Goal: Task Accomplishment & Management: Manage account settings

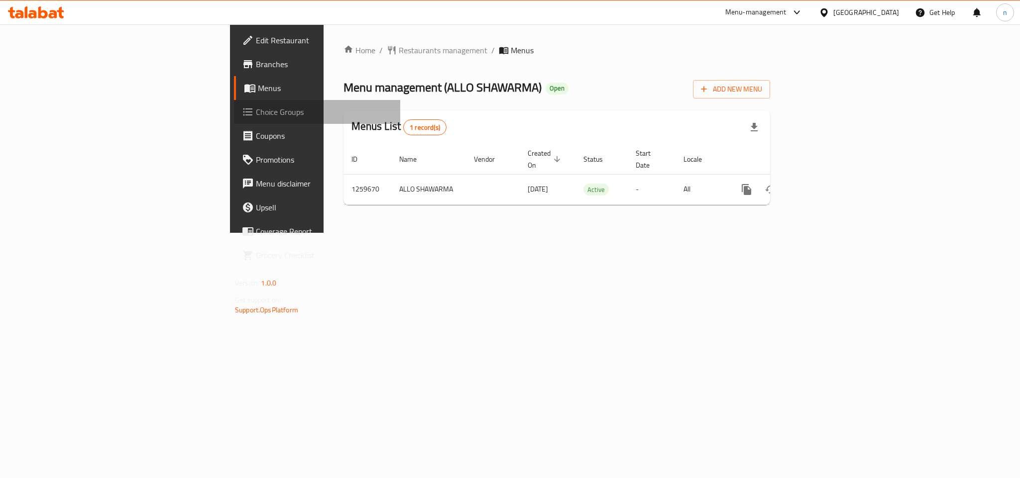
click at [256, 107] on span "Choice Groups" at bounding box center [324, 112] width 136 height 12
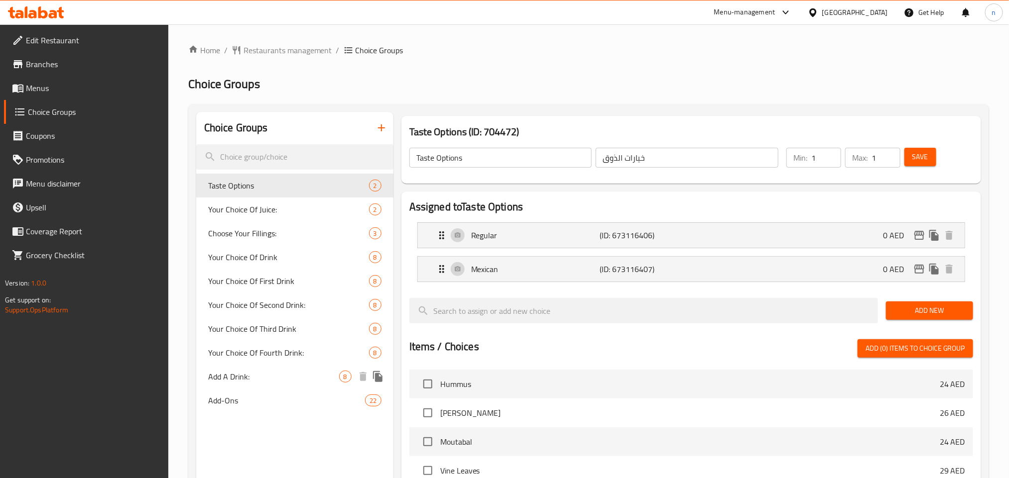
click at [239, 384] on div "Add A Drink: 8" at bounding box center [294, 377] width 197 height 24
type input "Add A Drink:"
type input "أضف مشروبًا:"
type input "0"
type input "8"
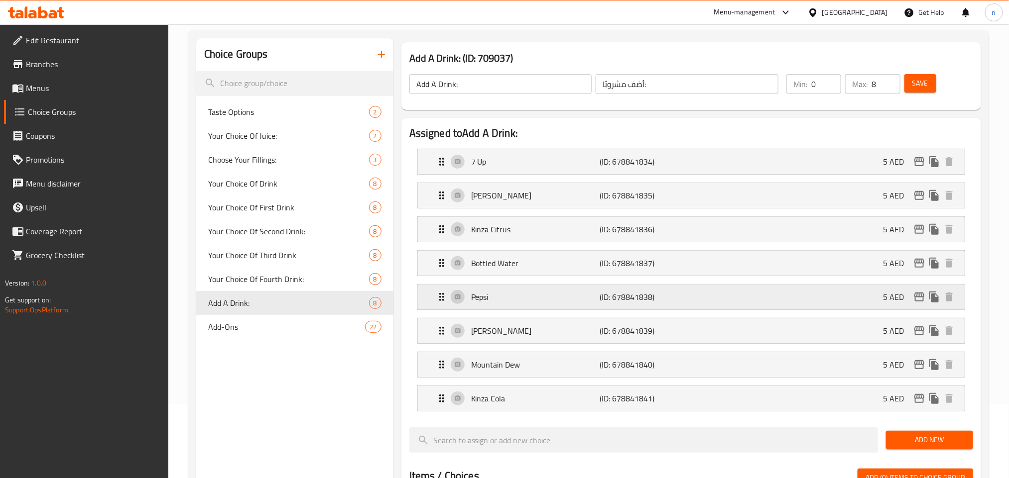
scroll to position [75, 0]
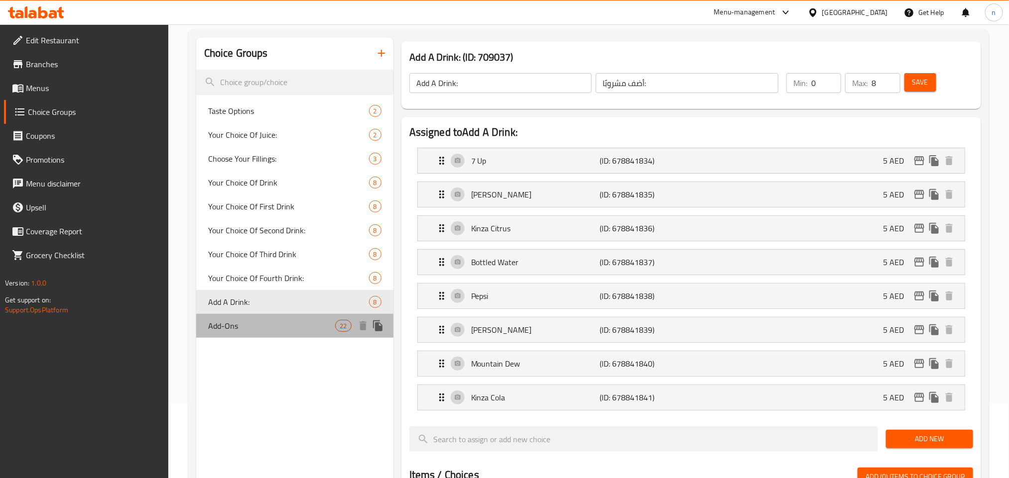
click at [246, 328] on span "Add-Ons" at bounding box center [271, 326] width 127 height 12
type input "Add-Ons"
type input "الإضافات"
type input "22"
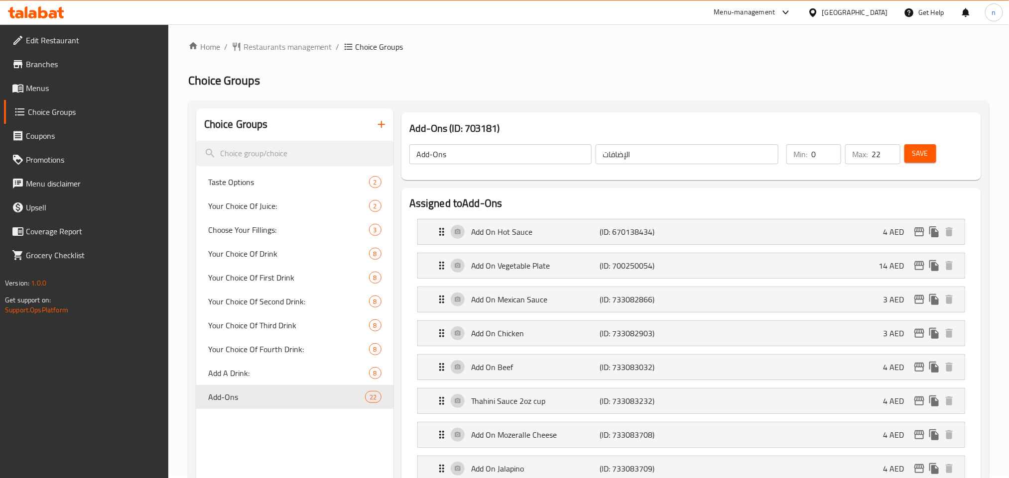
scroll to position [0, 0]
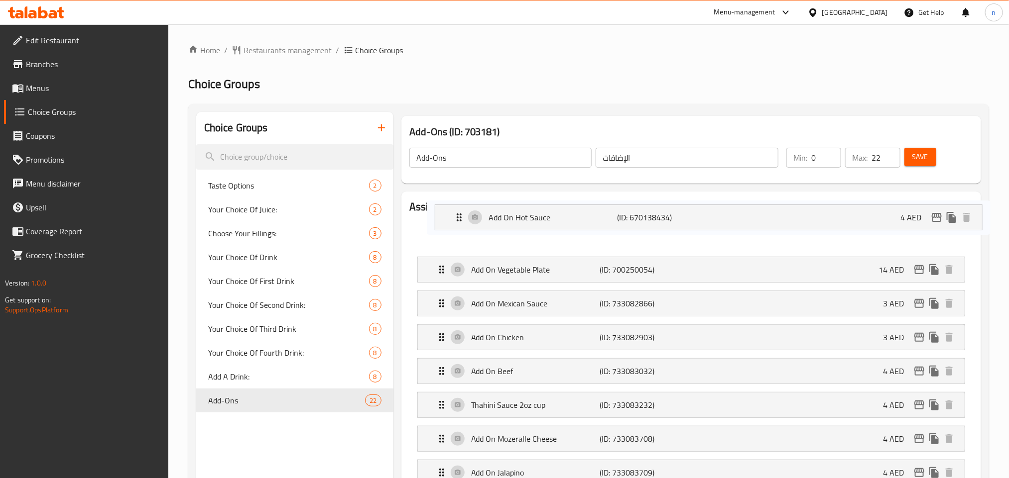
drag, startPoint x: 470, startPoint y: 229, endPoint x: 487, endPoint y: 214, distance: 23.0
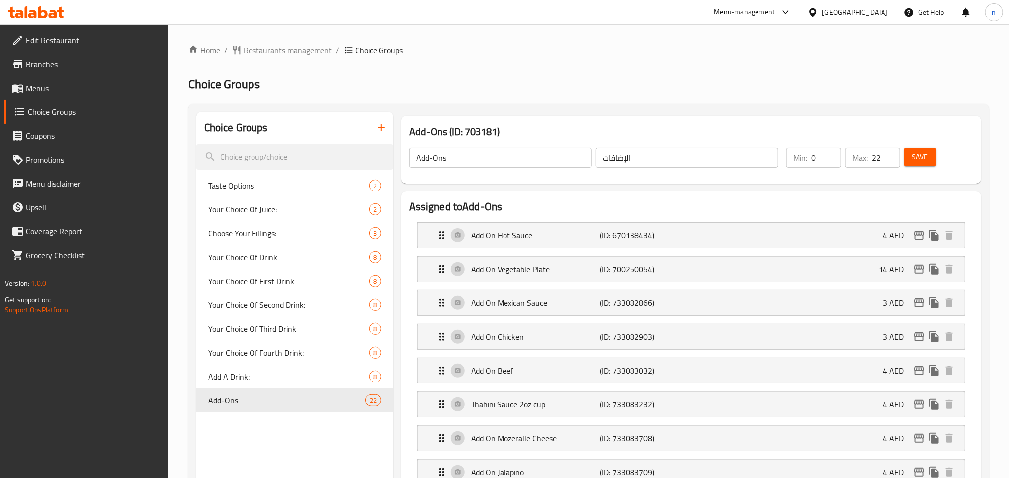
drag, startPoint x: 862, startPoint y: 19, endPoint x: 858, endPoint y: 9, distance: 11.4
click at [862, 19] on div "[GEOGRAPHIC_DATA]" at bounding box center [848, 12] width 96 height 24
click at [852, 16] on div "[GEOGRAPHIC_DATA]" at bounding box center [855, 12] width 66 height 11
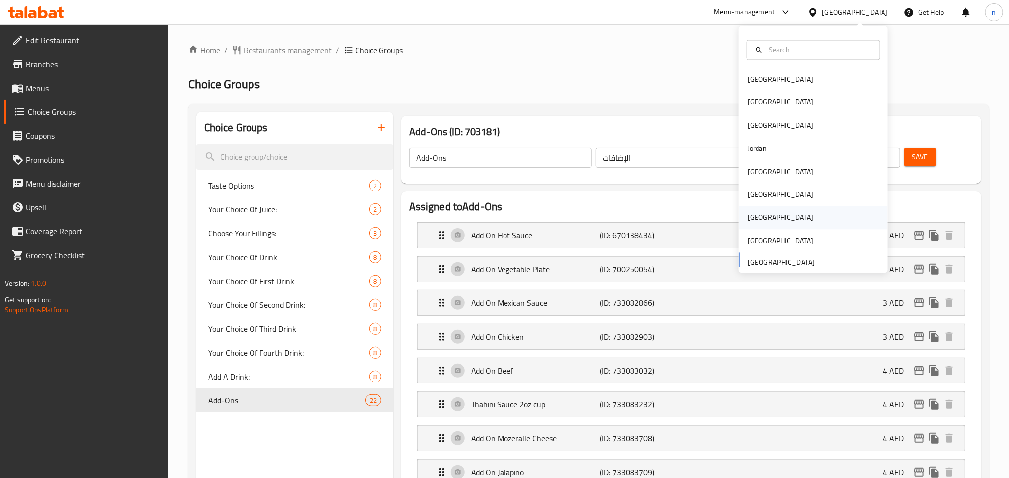
click at [747, 215] on div "[GEOGRAPHIC_DATA]" at bounding box center [780, 218] width 66 height 11
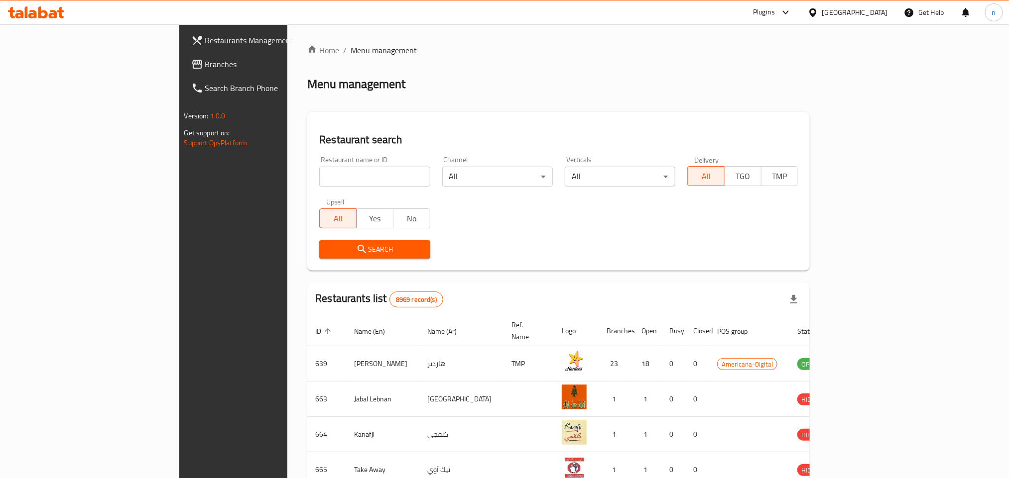
click at [205, 60] on span "Branches" at bounding box center [272, 64] width 134 height 12
